Goal: Transaction & Acquisition: Purchase product/service

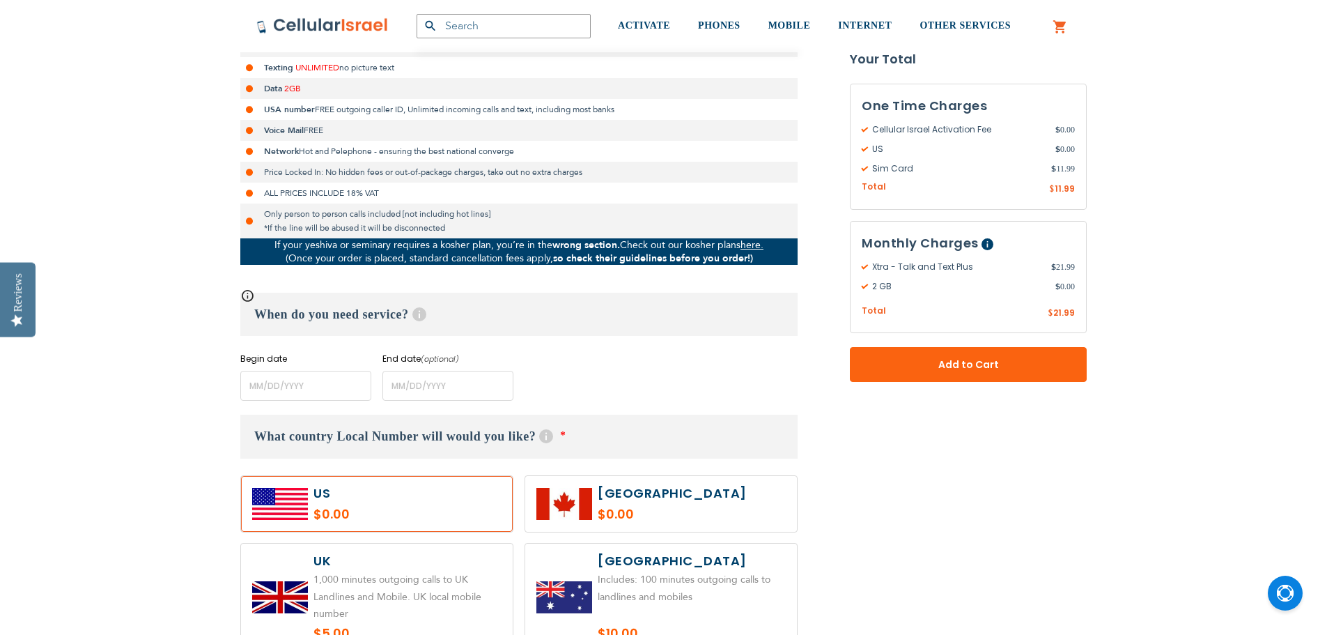
scroll to position [369, 0]
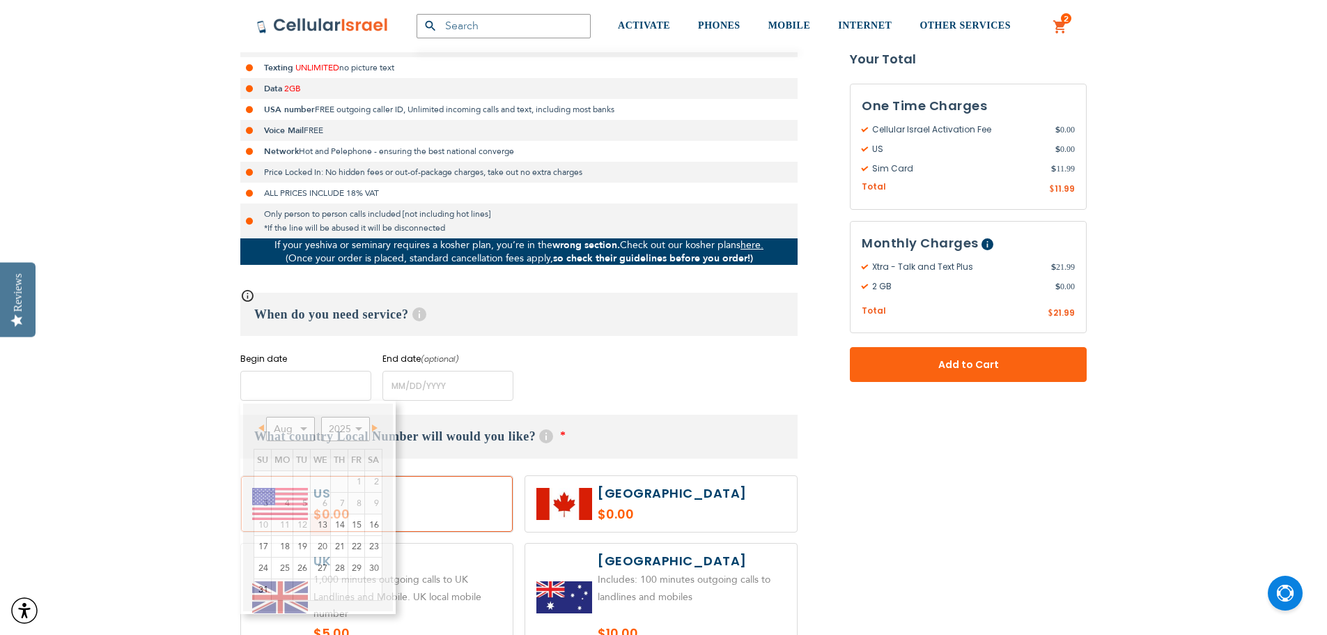
click at [332, 390] on input "name" at bounding box center [305, 386] width 131 height 30
type input "[EMAIL_ADDRESS][PERSON_NAME][DOMAIN_NAME]"
click at [375, 433] on link "Next" at bounding box center [372, 427] width 17 height 17
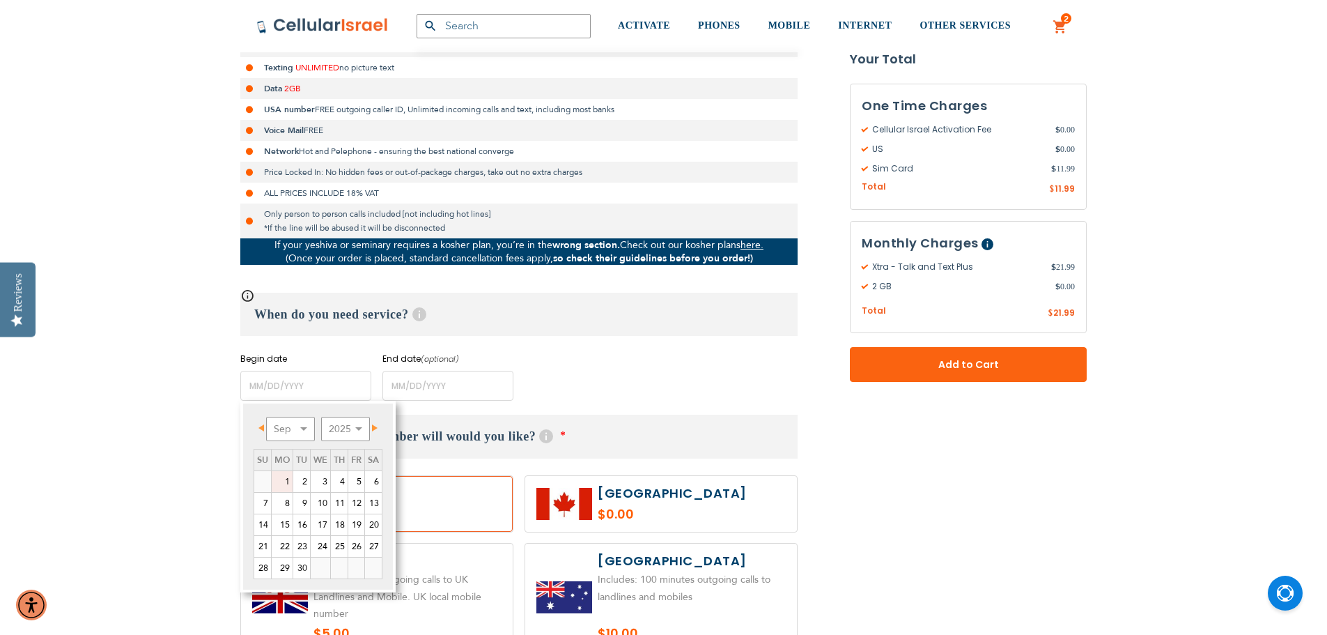
click at [284, 481] on link "1" at bounding box center [282, 481] width 21 height 21
type input "[DATE]"
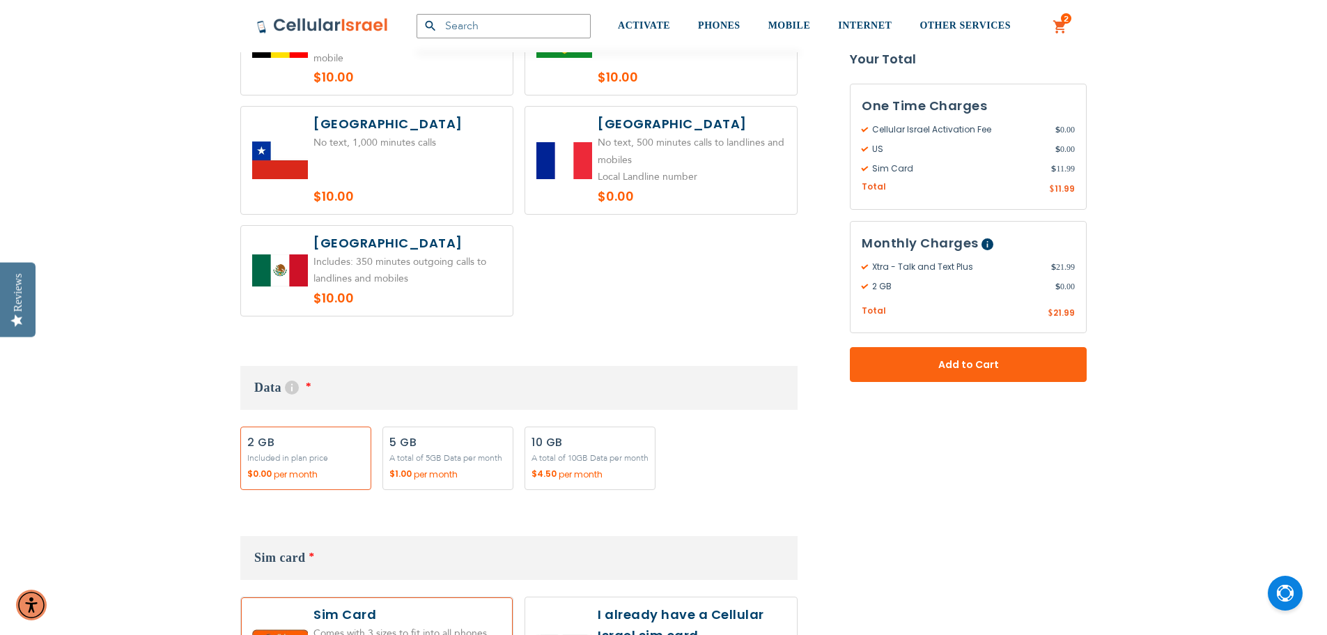
scroll to position [1044, 0]
click at [437, 469] on label "Add" at bounding box center [447, 457] width 131 height 63
radio input "true"
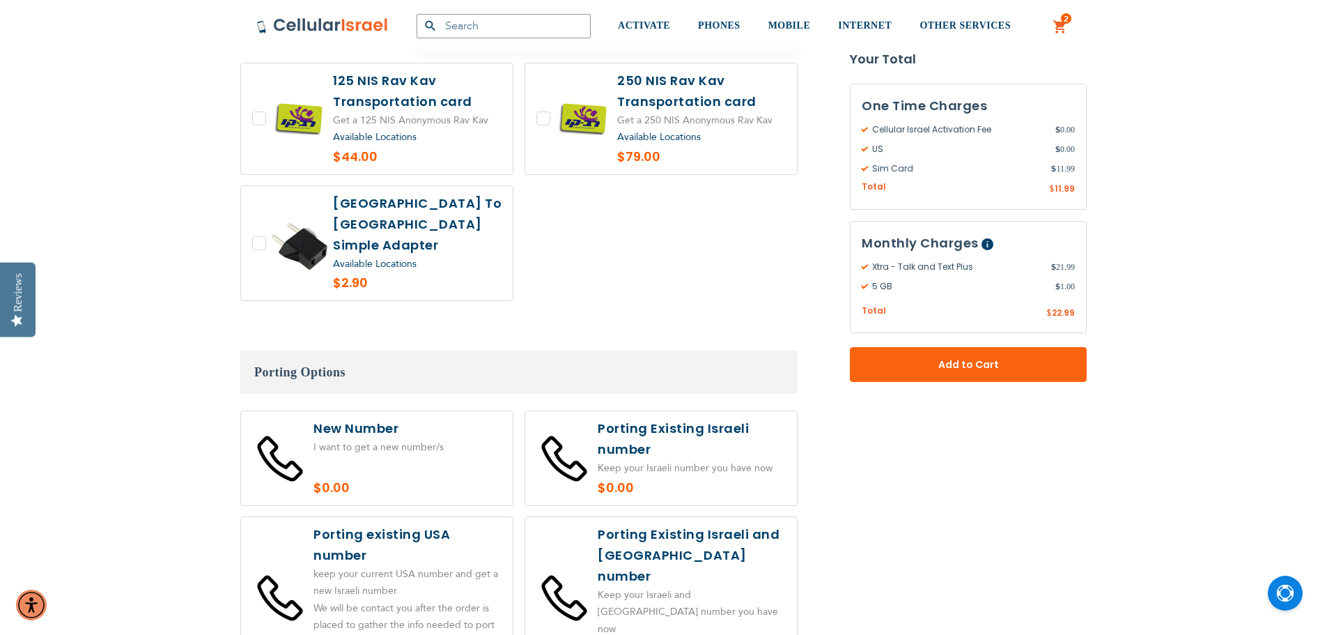
scroll to position [2797, 0]
click at [442, 417] on label at bounding box center [377, 457] width 272 height 94
radio input "true"
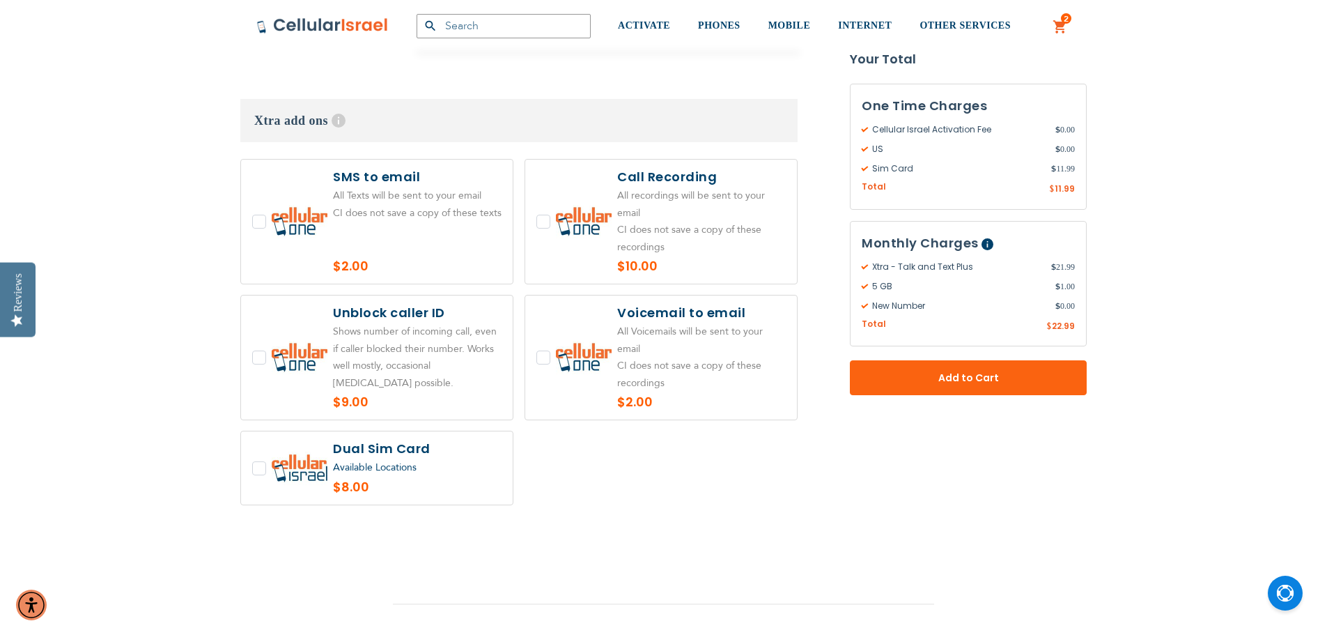
scroll to position [3427, 0]
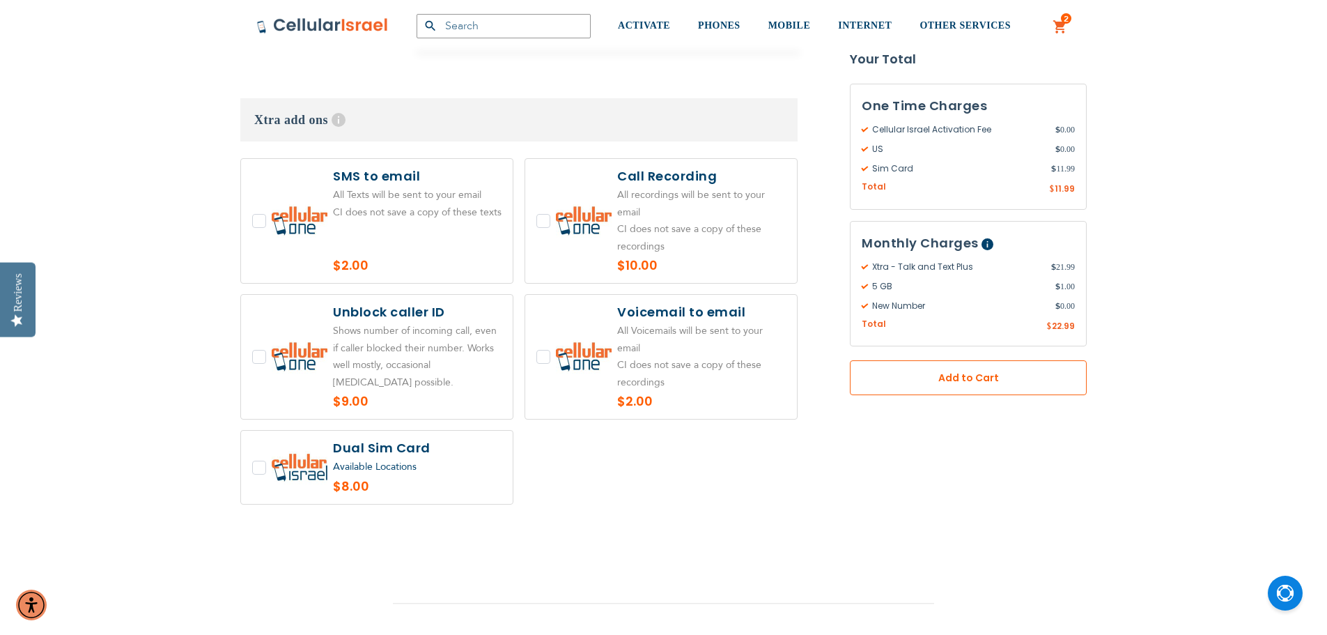
click at [906, 374] on span "Add to Cart" at bounding box center [968, 378] width 145 height 15
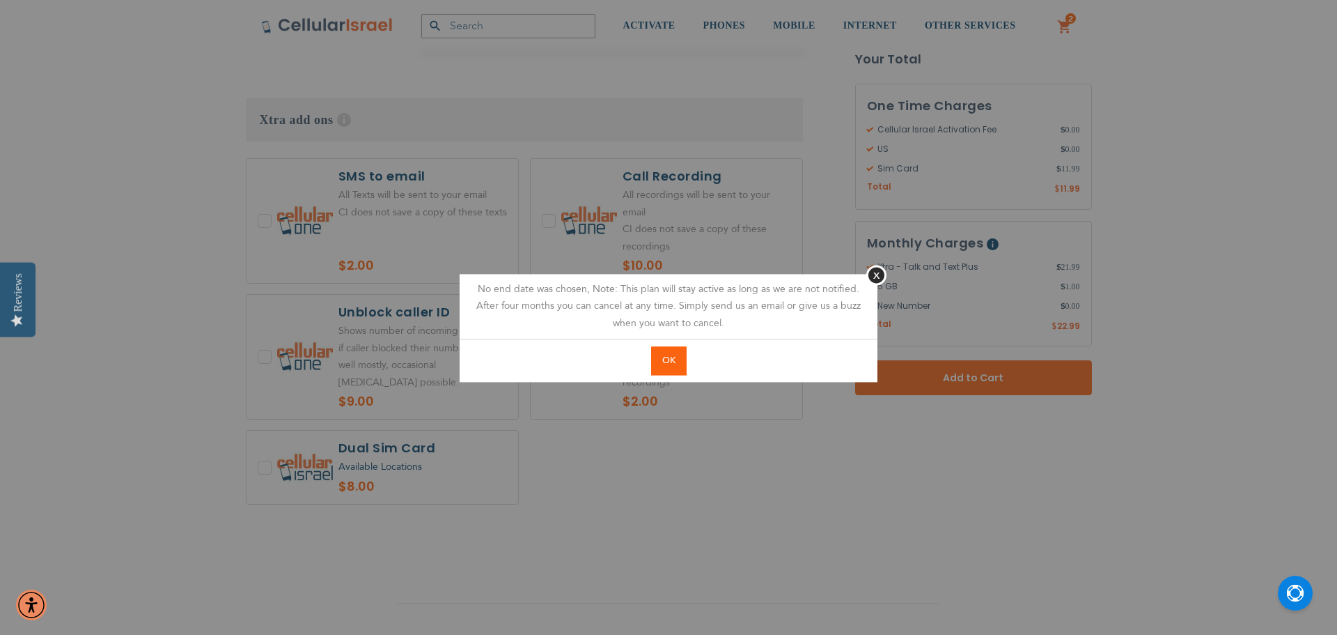
click at [665, 363] on span "OK" at bounding box center [668, 360] width 13 height 13
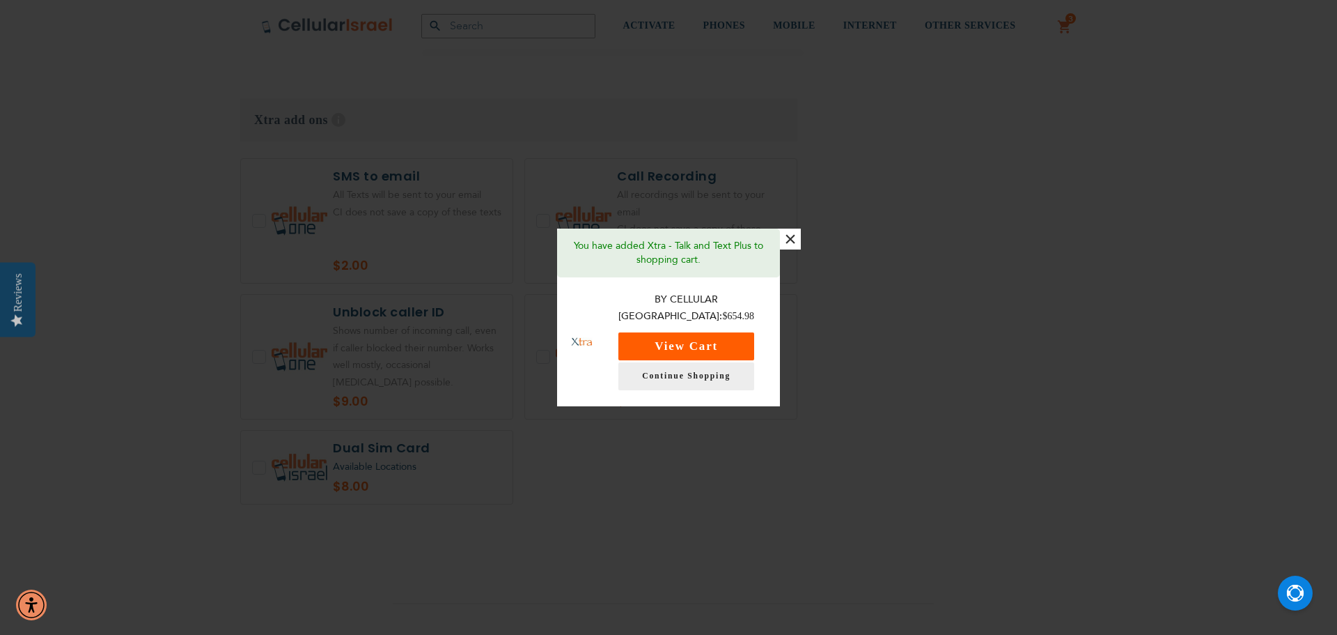
click at [684, 339] on button "View Cart" at bounding box center [687, 346] width 136 height 28
